Goal: Transaction & Acquisition: Obtain resource

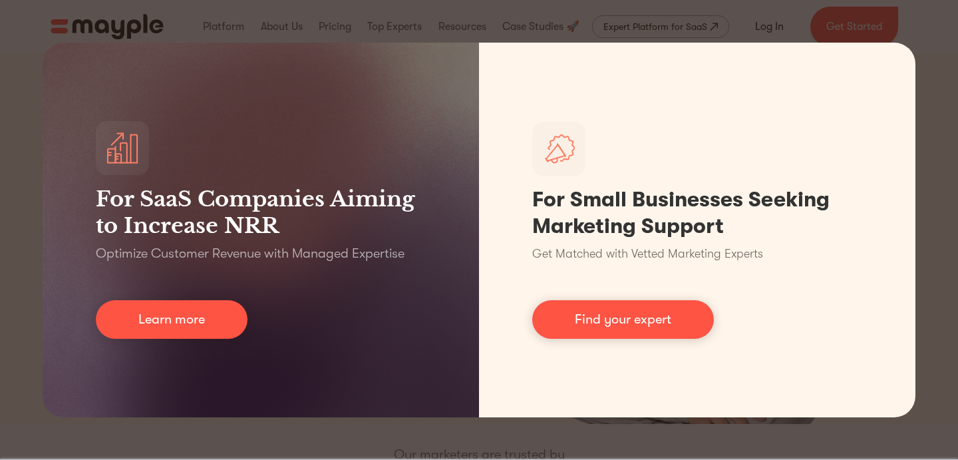
click at [909, 28] on div "For SaaS Companies Aiming to Increase NRR Optimize Customer Revenue with Manage…" at bounding box center [479, 230] width 958 height 460
click at [929, 307] on div "For SaaS Companies Aiming to Increase NRR Optimize Customer Revenue with Manage…" at bounding box center [479, 230] width 958 height 460
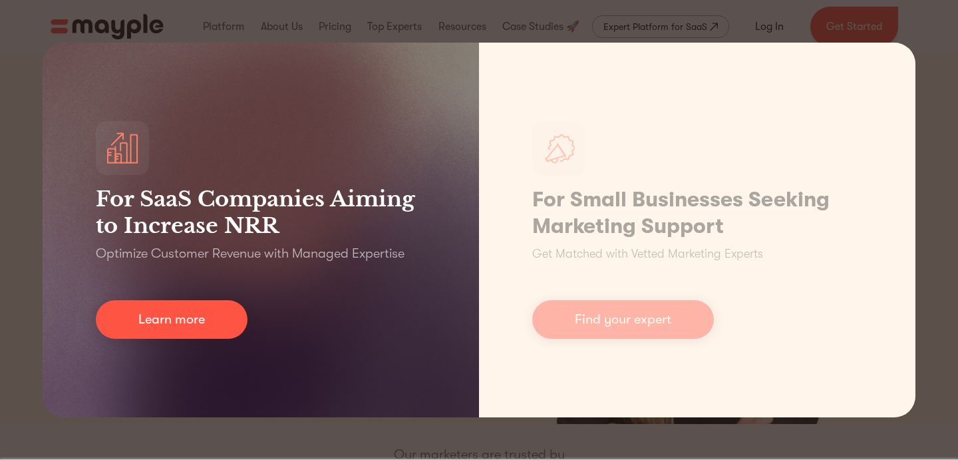
click at [215, 344] on div "For SaaS Companies Aiming to Increase NRR Optimize Customer Revenue with Manage…" at bounding box center [261, 230] width 437 height 375
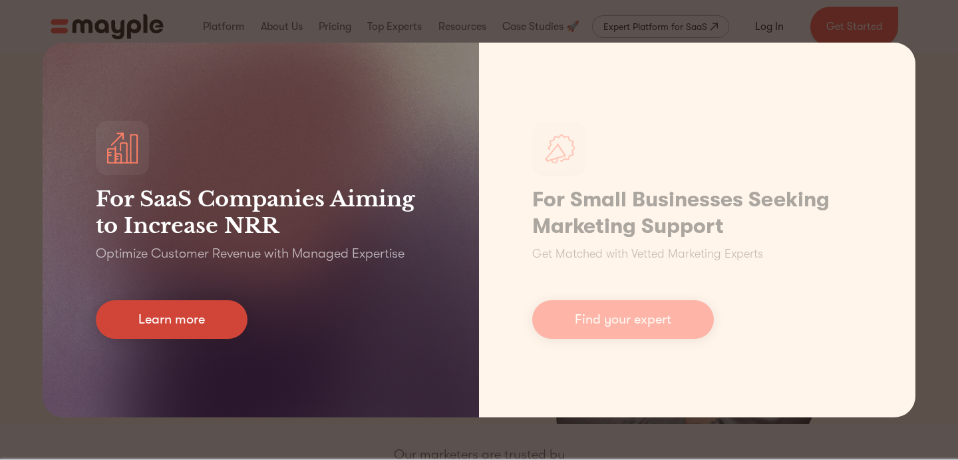
click at [205, 330] on link "Learn more" at bounding box center [172, 319] width 152 height 39
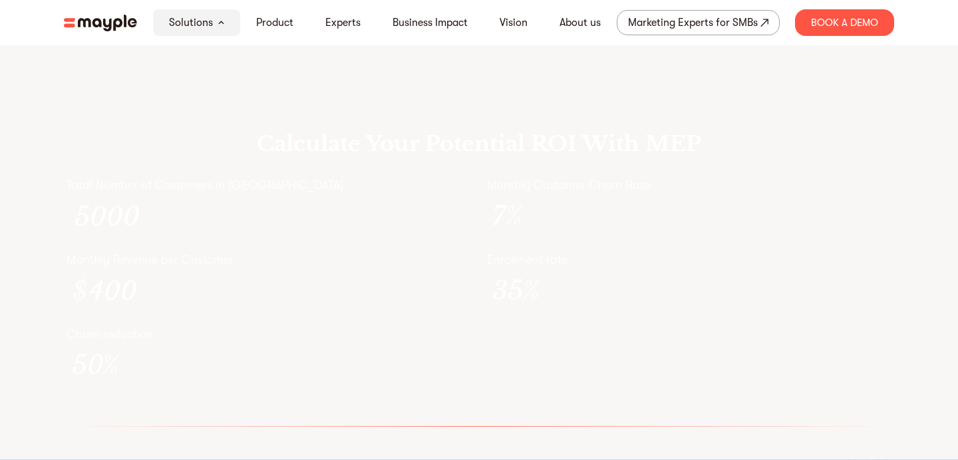
scroll to position [3861, 0]
click at [463, 232] on p "Churn reduction" at bounding box center [269, 224] width 405 height 16
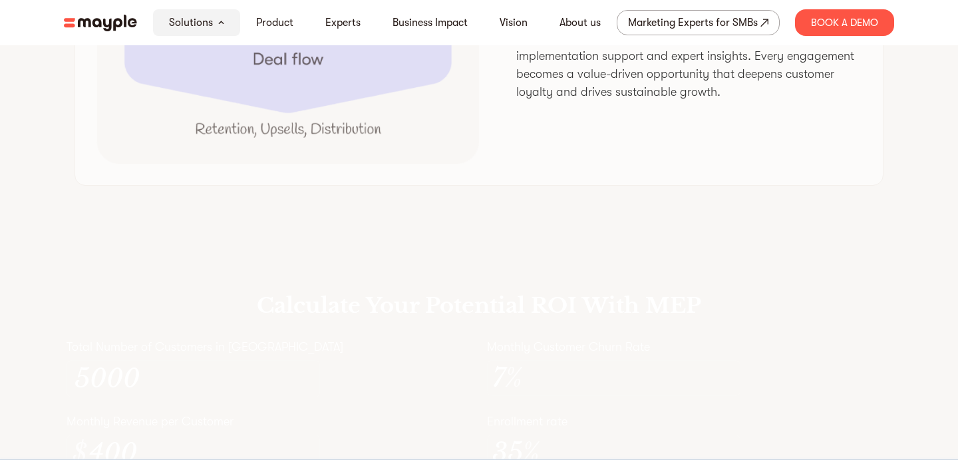
scroll to position [3526, 0]
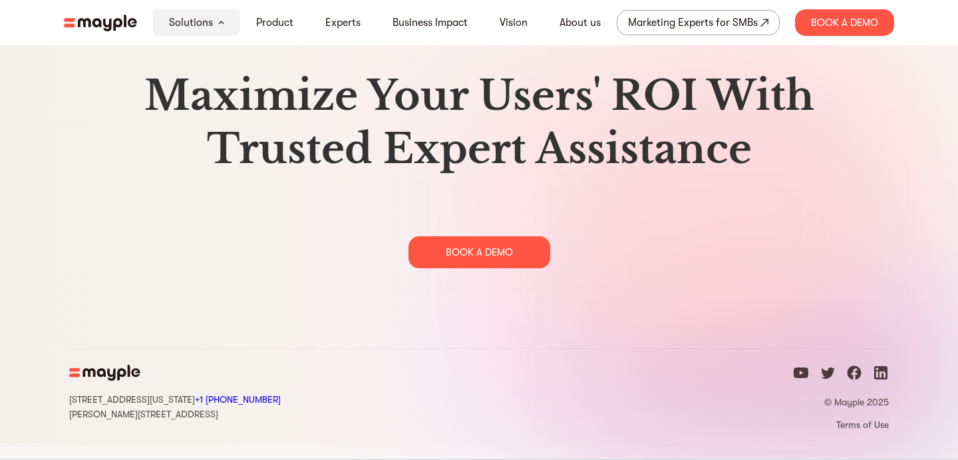
scroll to position [6836, 0]
click at [712, 28] on div "Marketing Experts for SMBs" at bounding box center [693, 22] width 130 height 19
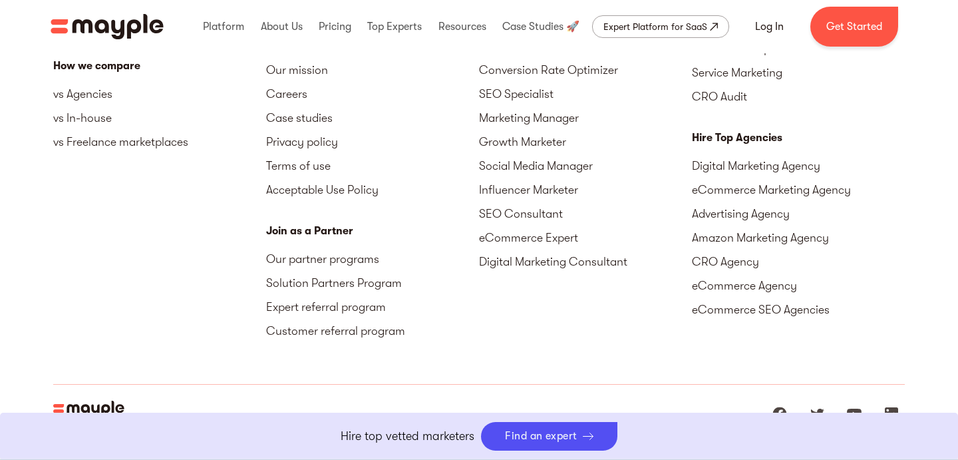
scroll to position [6048, 0]
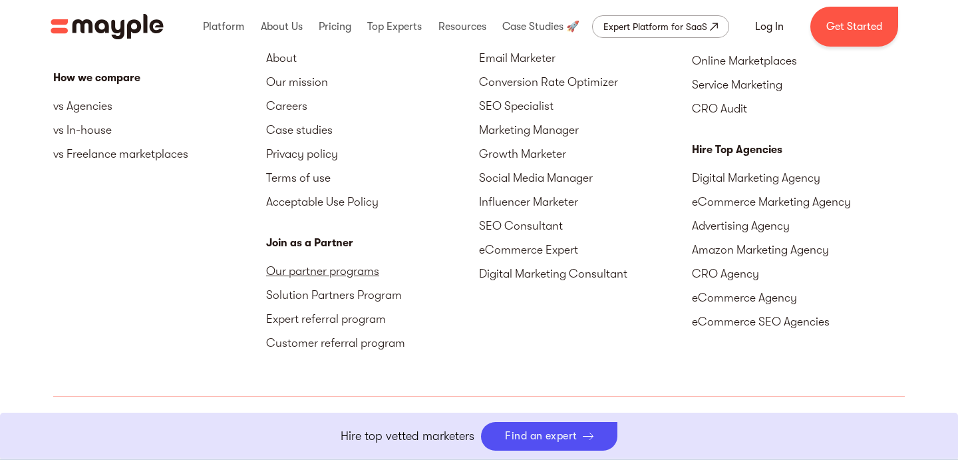
click at [341, 274] on link "Our partner programs" at bounding box center [372, 271] width 213 height 24
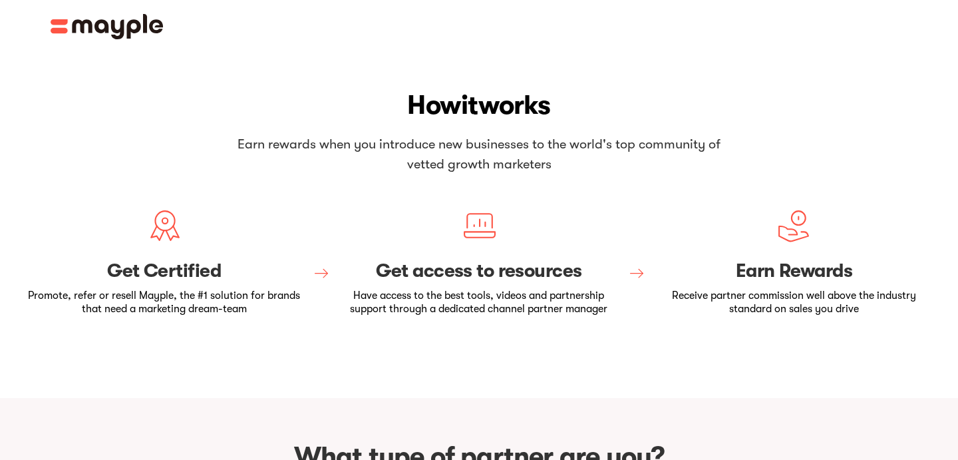
scroll to position [423, 0]
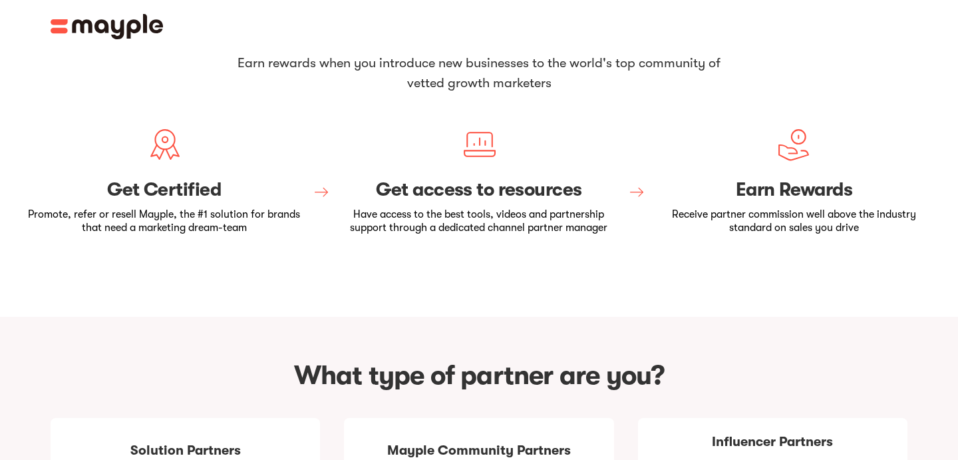
click at [341, 274] on div at bounding box center [479, 271] width 910 height 11
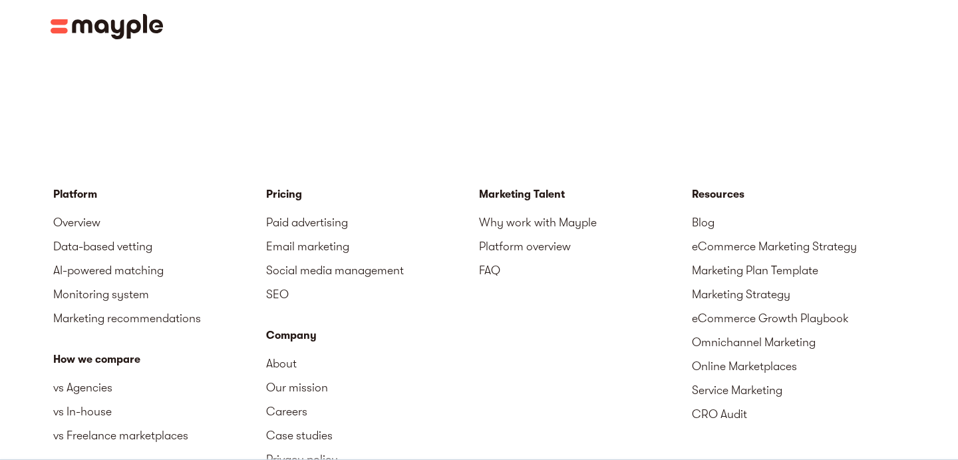
scroll to position [2072, 0]
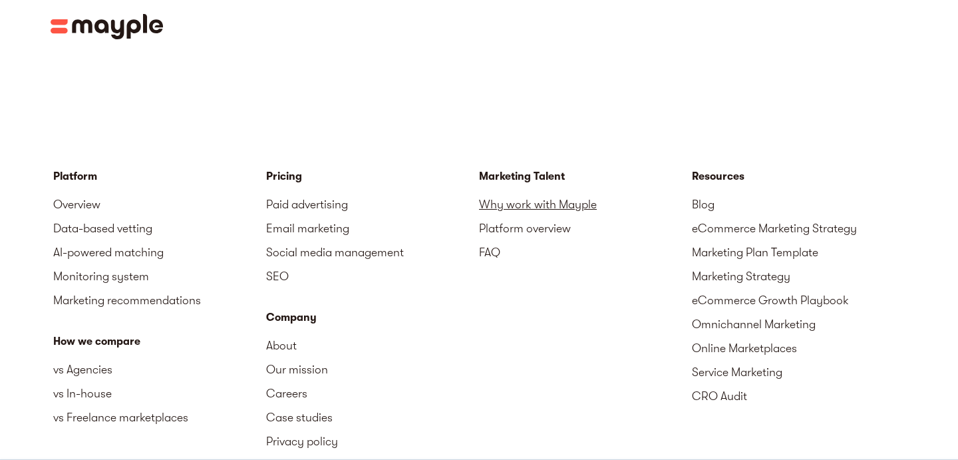
click at [504, 192] on link "Why work with Mayple" at bounding box center [585, 204] width 213 height 24
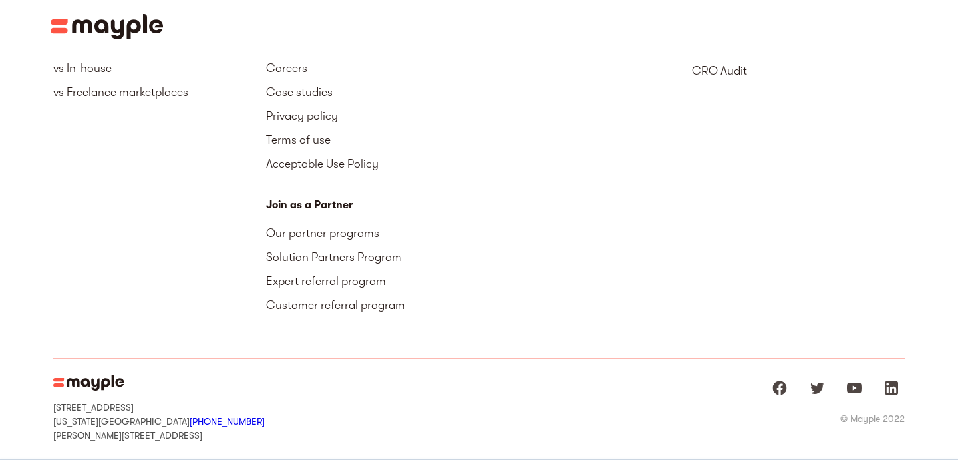
scroll to position [2444, 0]
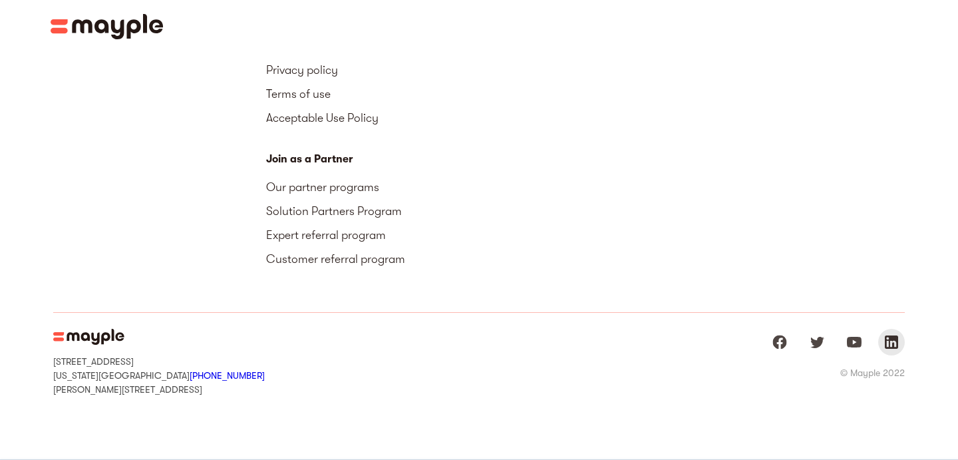
click at [891, 334] on img "Mayple at LinkedIn" at bounding box center [892, 342] width 16 height 16
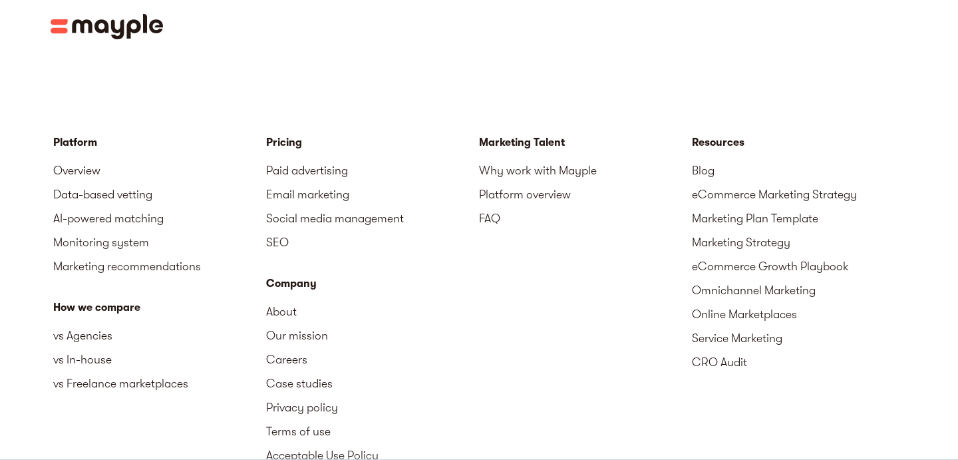
scroll to position [2104, 0]
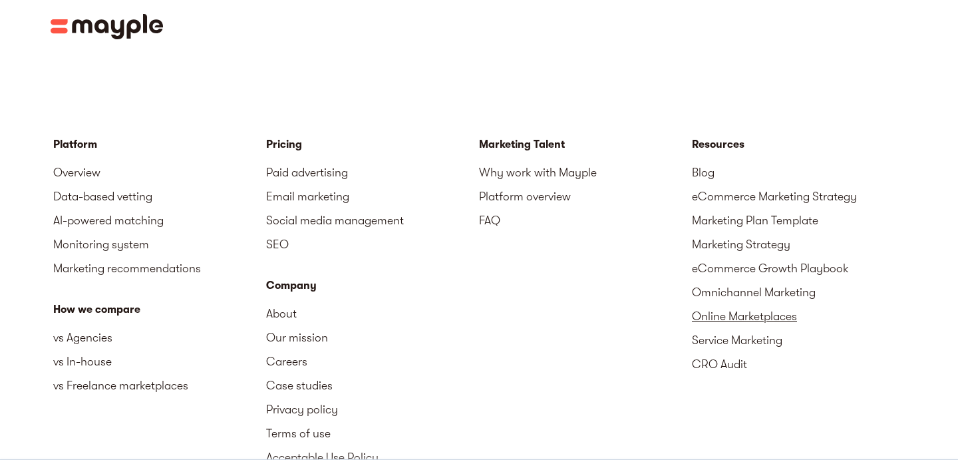
click at [736, 304] on link "Online Marketplaces" at bounding box center [798, 316] width 213 height 24
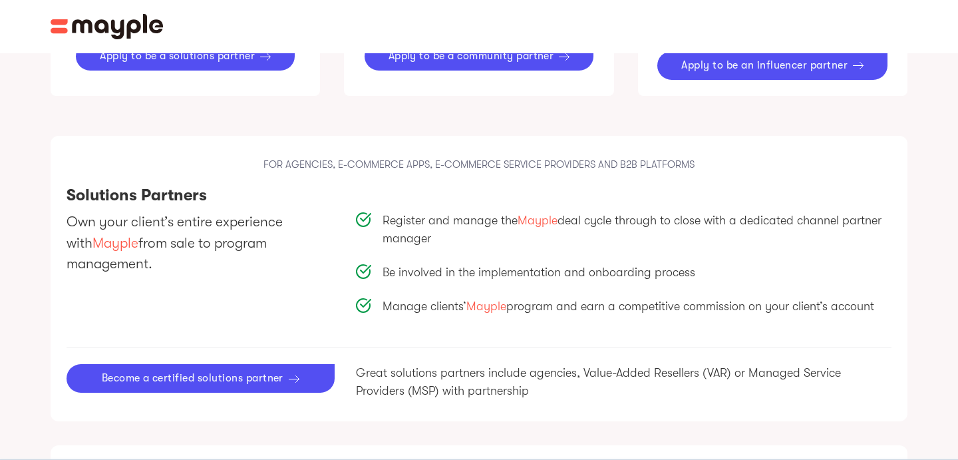
scroll to position [906, 0]
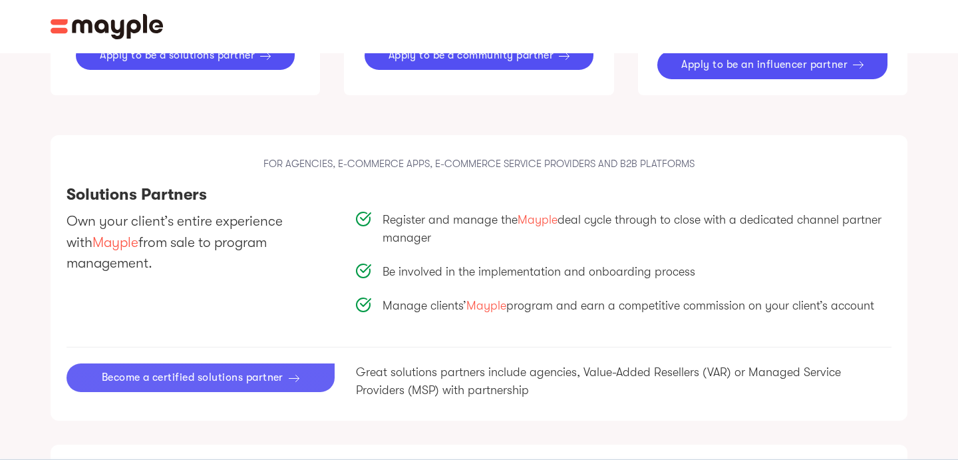
click at [254, 371] on div "Become a certified solutions partner" at bounding box center [193, 377] width 182 height 13
